Goal: Communication & Community: Share content

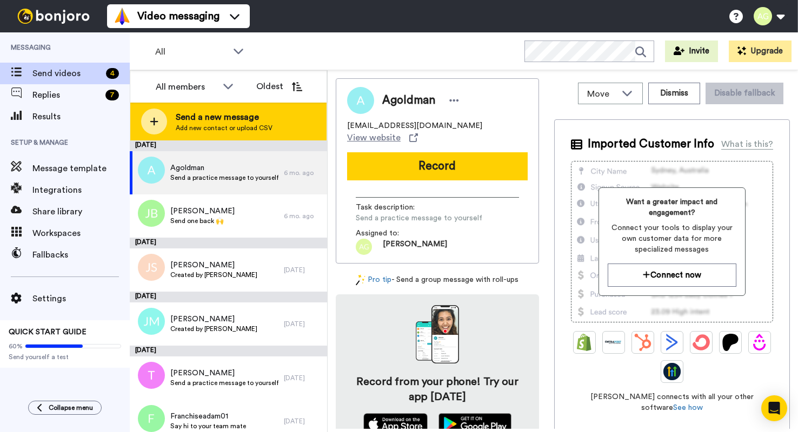
click at [192, 117] on span "Send a new message" at bounding box center [224, 117] width 97 height 13
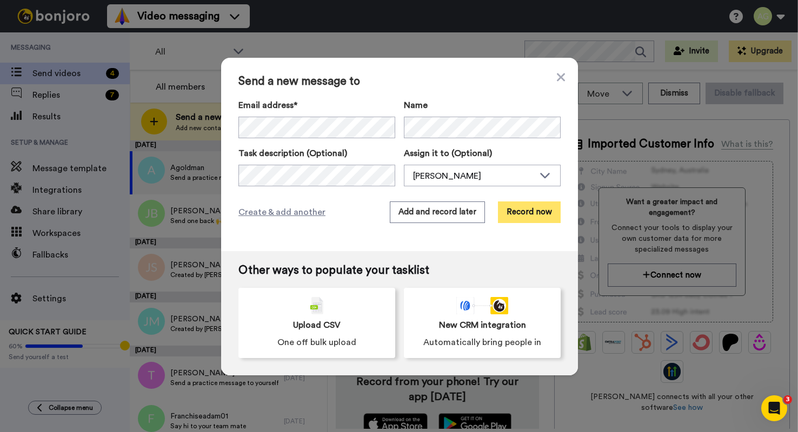
click at [541, 218] on button "Record now" at bounding box center [529, 213] width 63 height 22
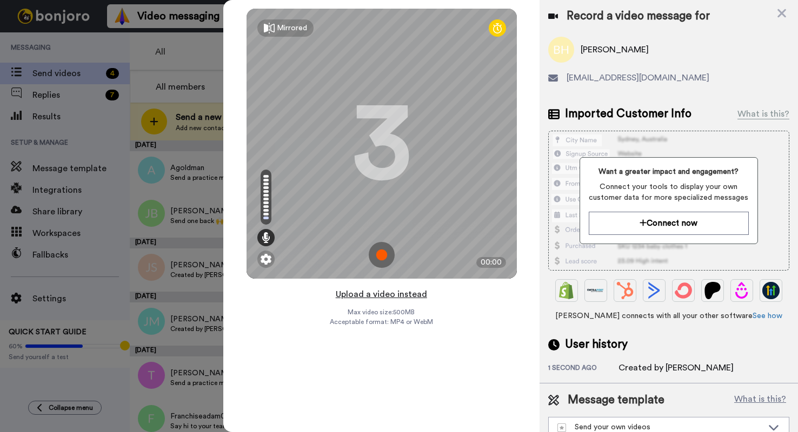
click at [385, 299] on button "Upload a video instead" at bounding box center [381, 295] width 98 height 14
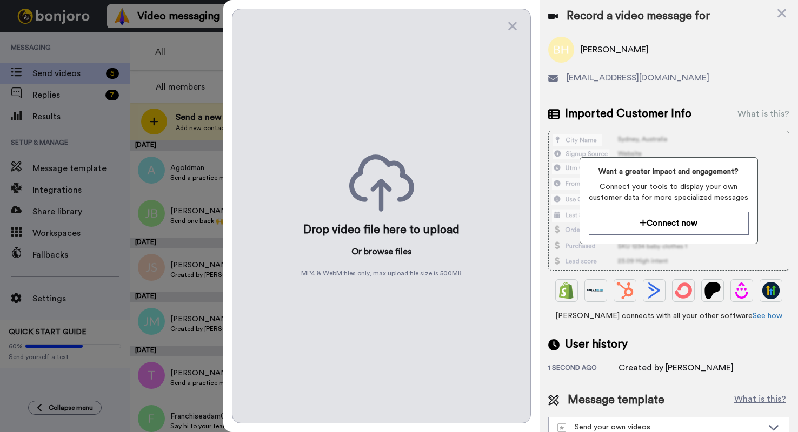
click at [376, 250] on button "browse" at bounding box center [378, 251] width 29 height 13
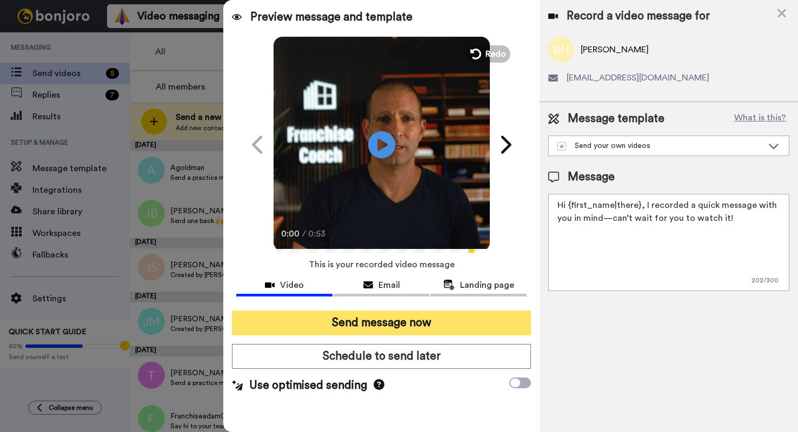
click at [460, 317] on button "Send message now" at bounding box center [381, 323] width 298 height 25
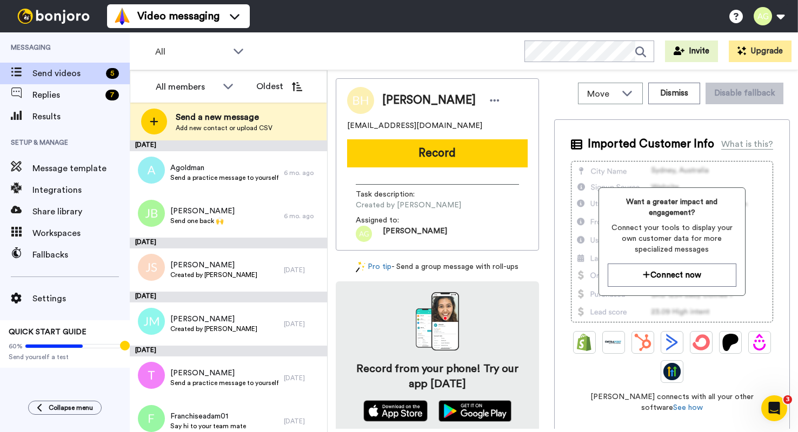
click at [464, 309] on div "Record from your phone! Try our app [DATE]" at bounding box center [437, 357] width 203 height 151
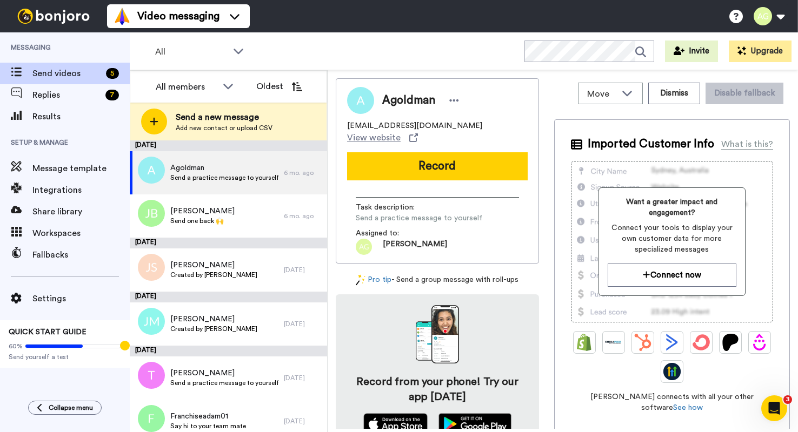
click at [465, 307] on div "Record from your phone! Try our app [DATE]" at bounding box center [437, 370] width 203 height 151
